Goal: Browse casually

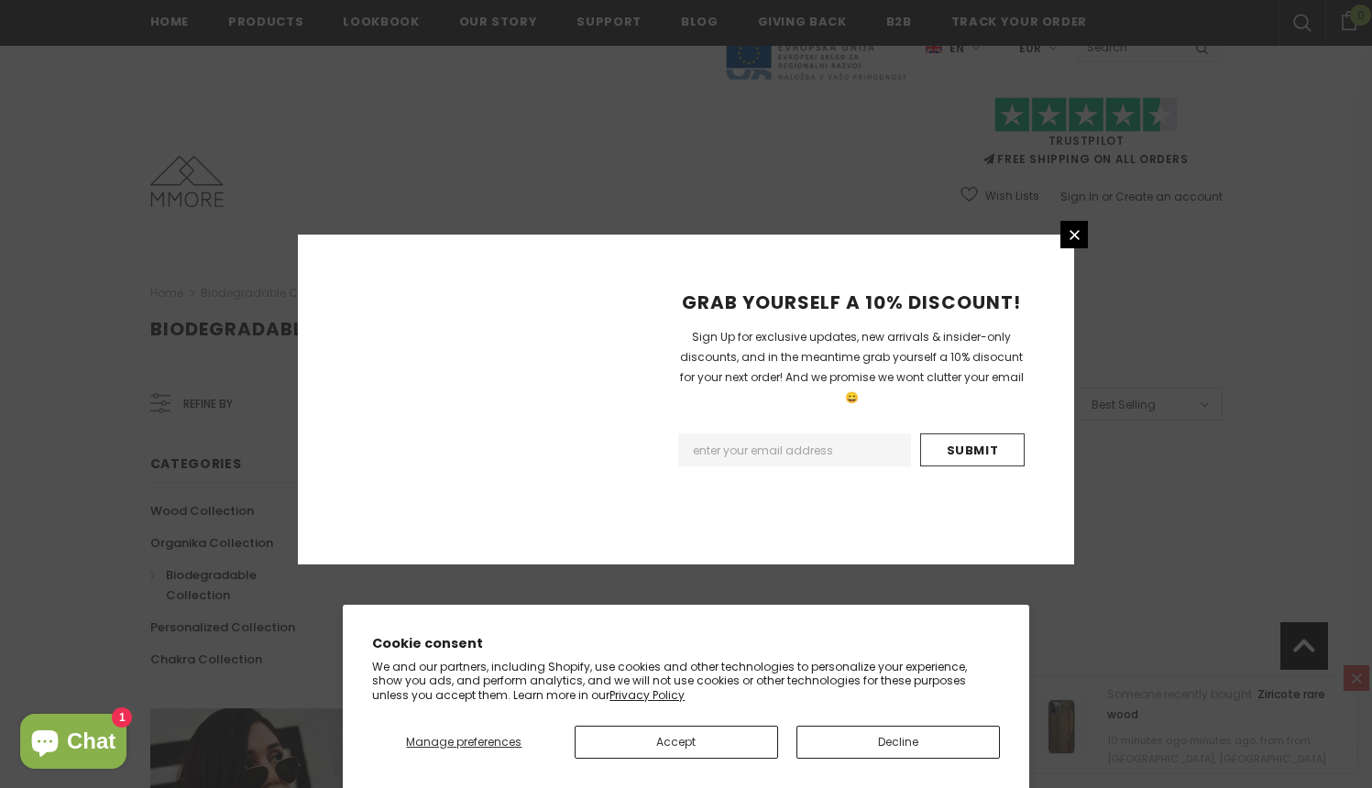
scroll to position [1089, 0]
